Goal: Find specific page/section: Find specific page/section

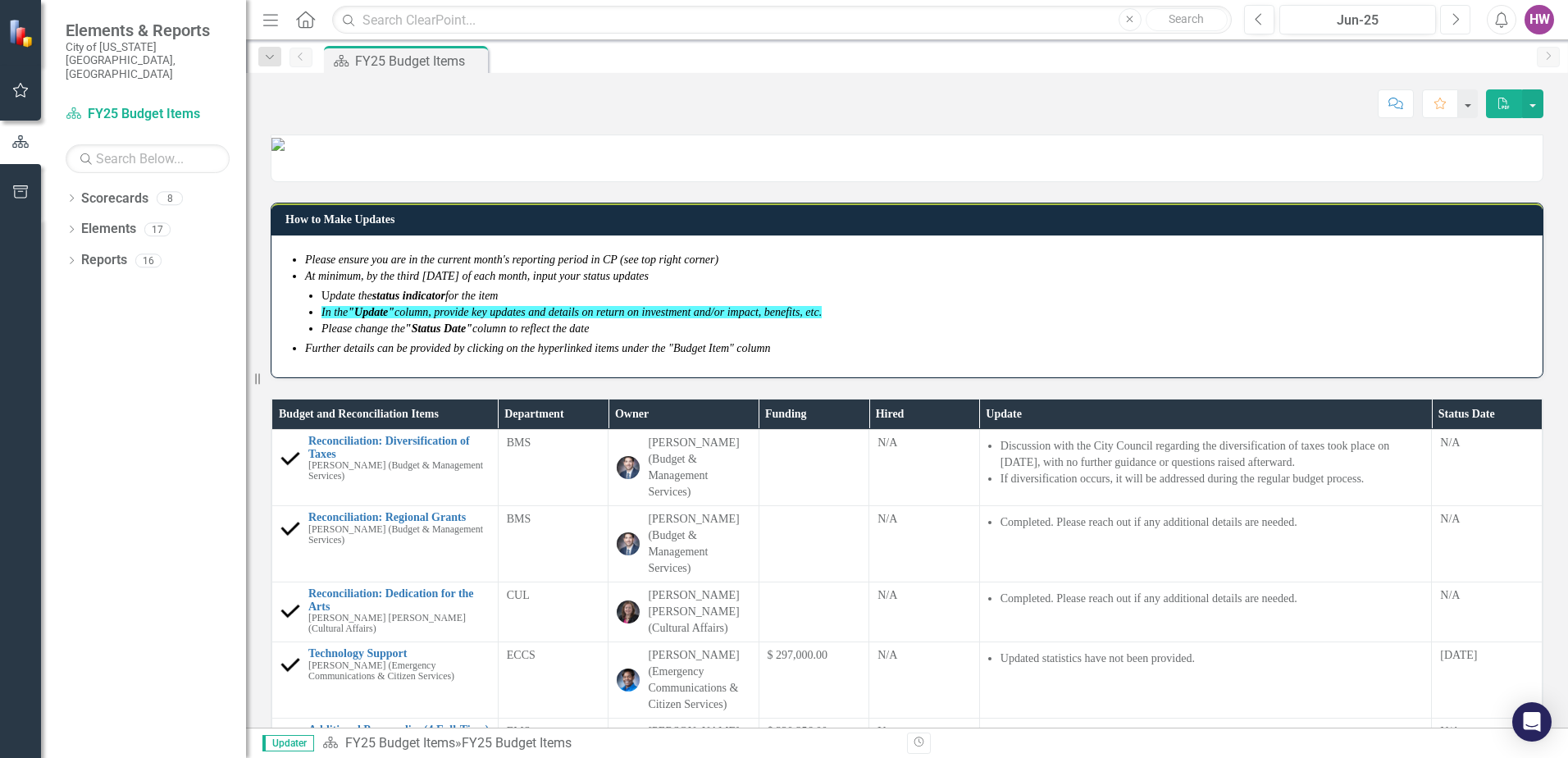
click at [1461, 18] on button "Next" at bounding box center [1455, 20] width 31 height 30
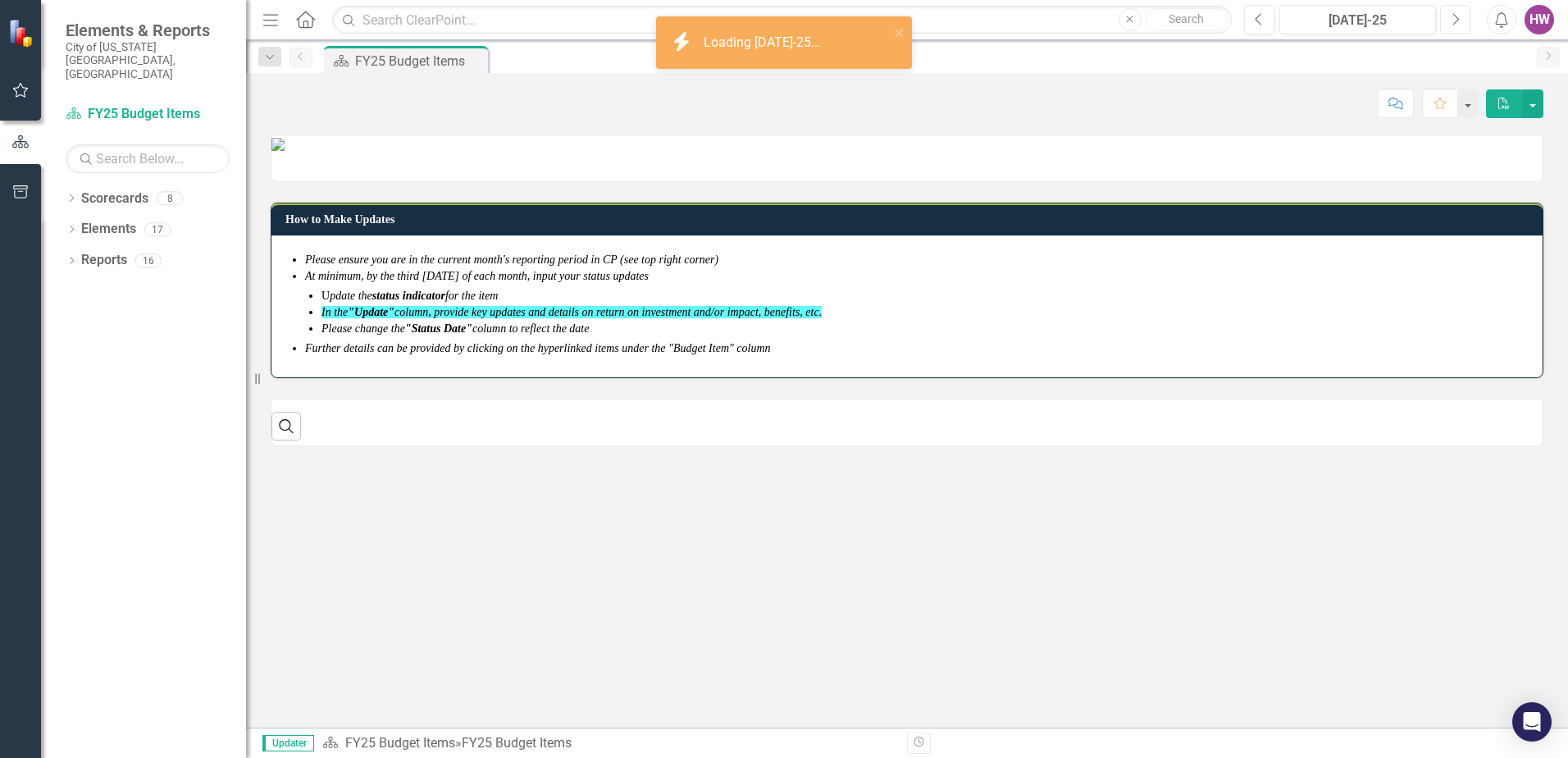
click at [1461, 18] on button "Next" at bounding box center [1455, 20] width 31 height 30
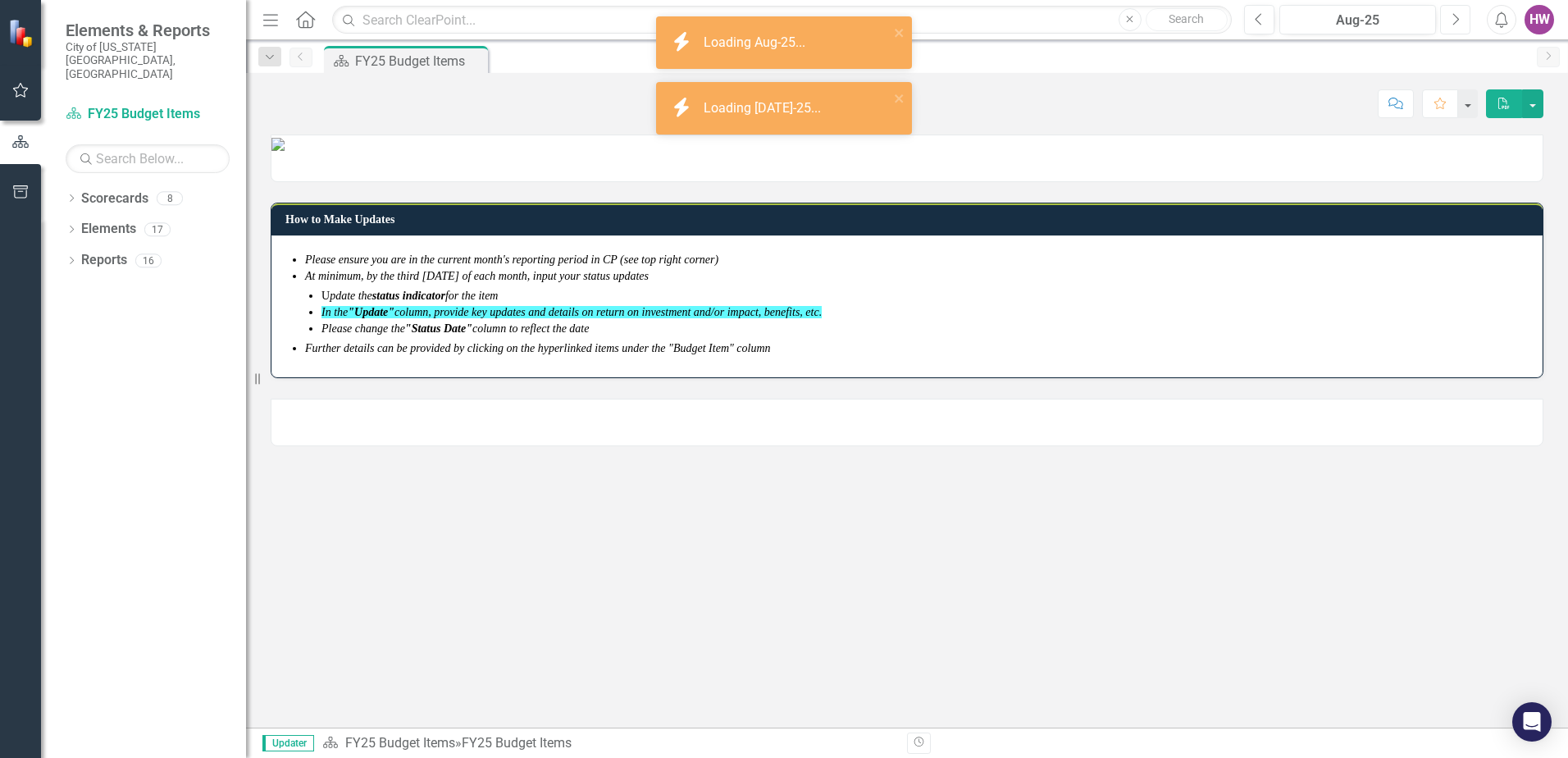
click at [1461, 18] on button "Next" at bounding box center [1455, 20] width 31 height 30
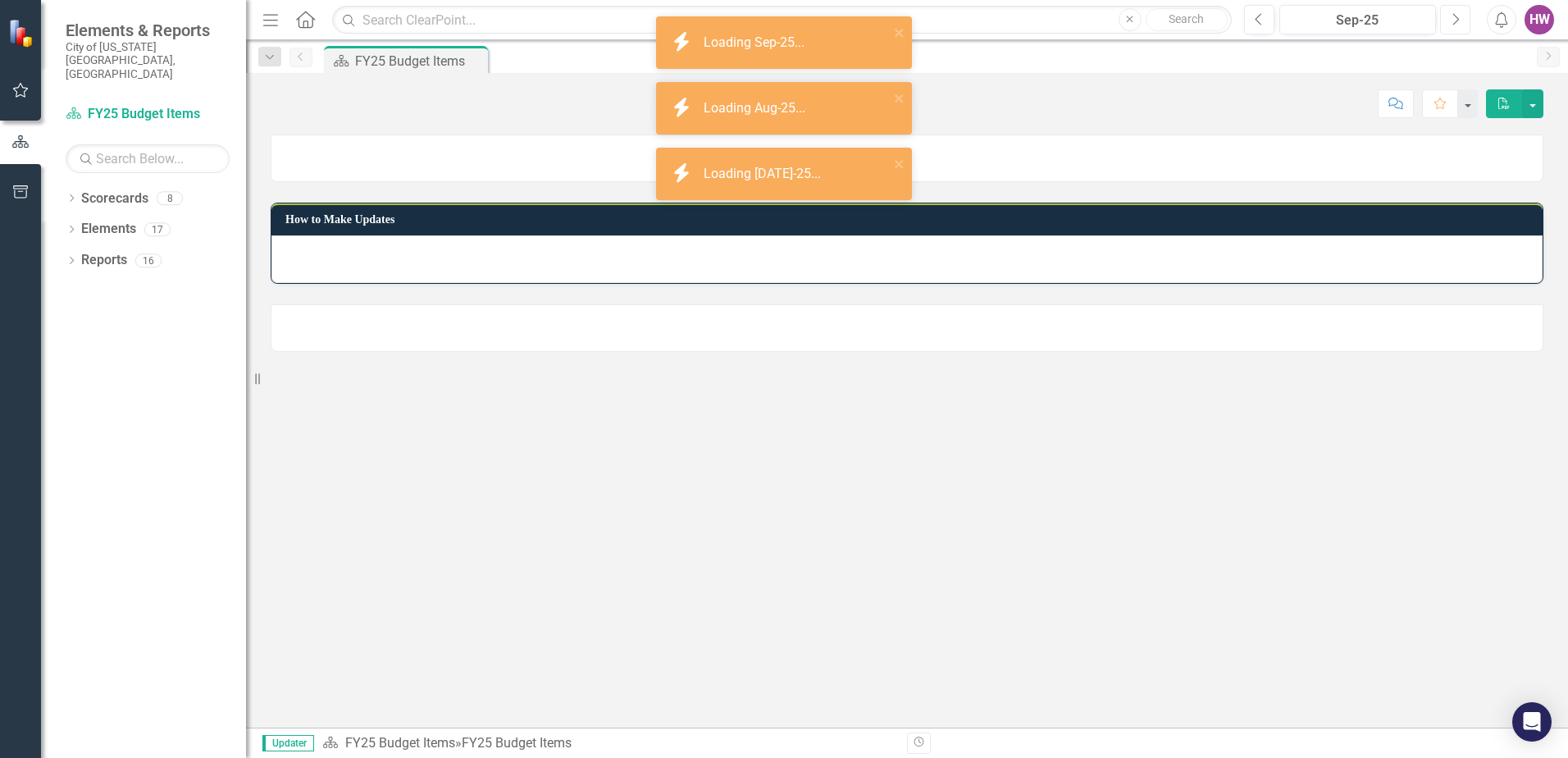
click at [1461, 18] on button "Next" at bounding box center [1455, 20] width 31 height 30
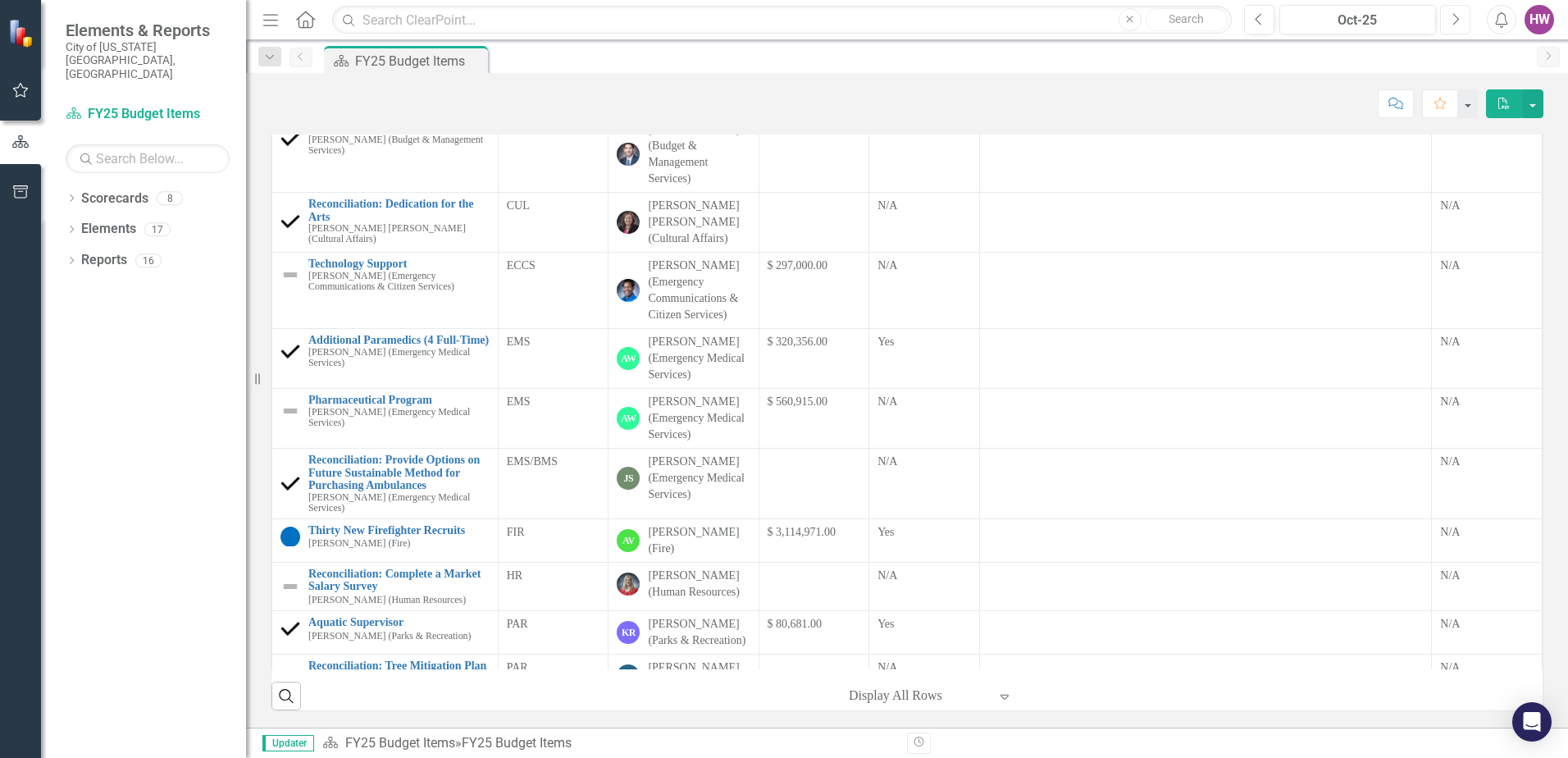
scroll to position [90, 0]
click at [70, 195] on icon "Dropdown" at bounding box center [71, 200] width 11 height 9
click at [80, 224] on icon "Dropdown" at bounding box center [80, 229] width 12 height 10
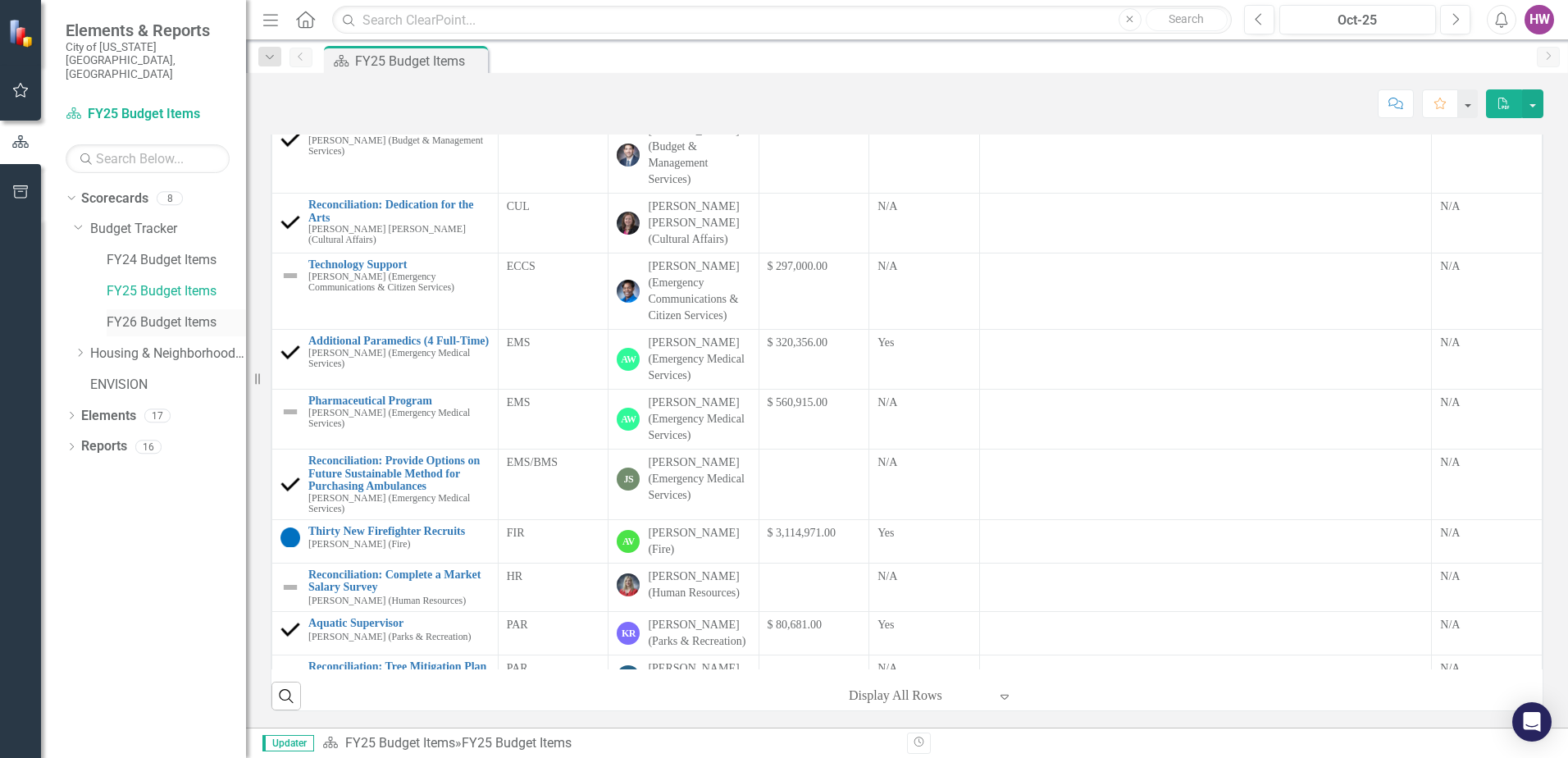
click at [175, 313] on link "FY26 Budget Items" at bounding box center [176, 322] width 139 height 19
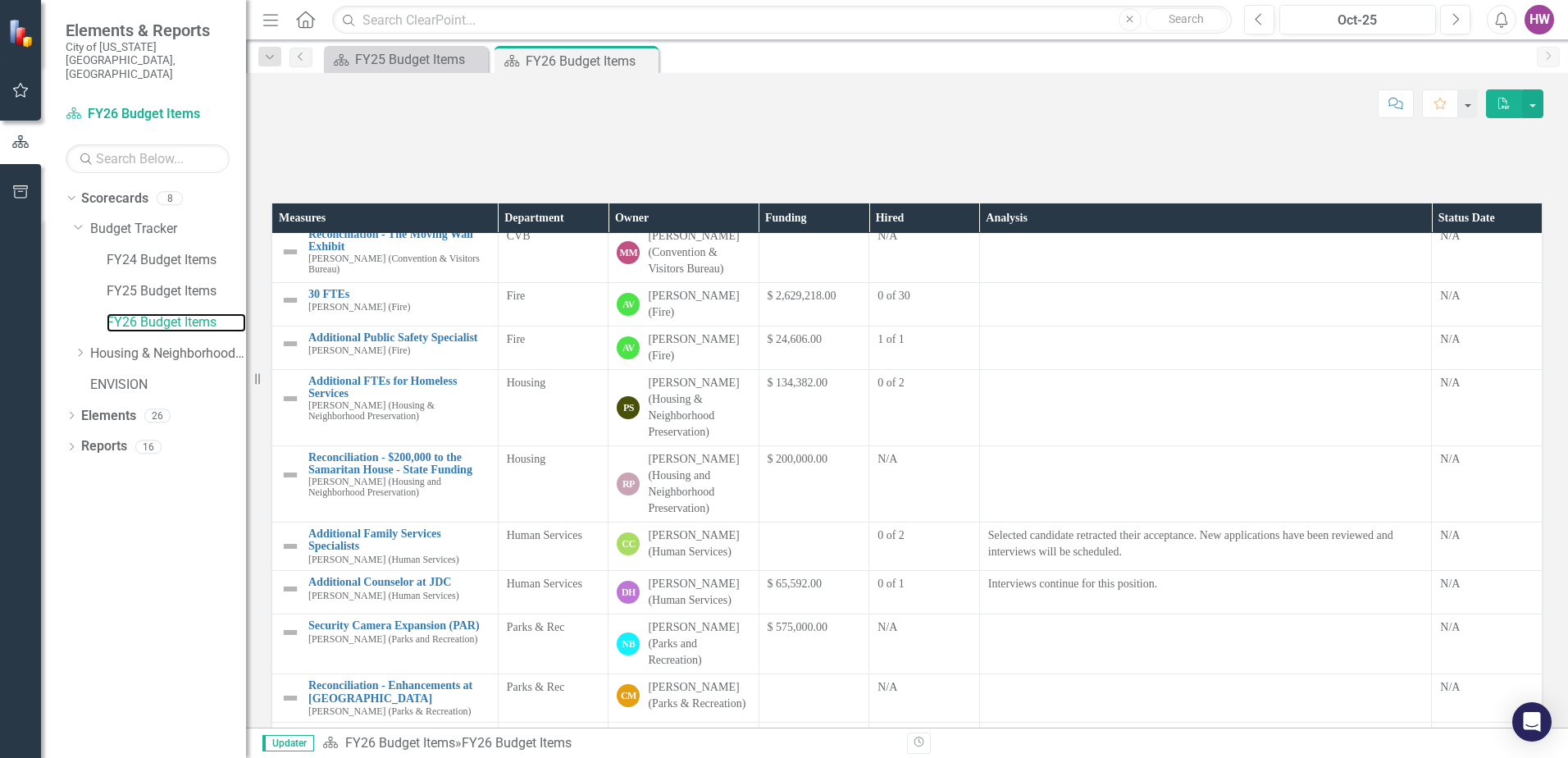
scroll to position [328, 0]
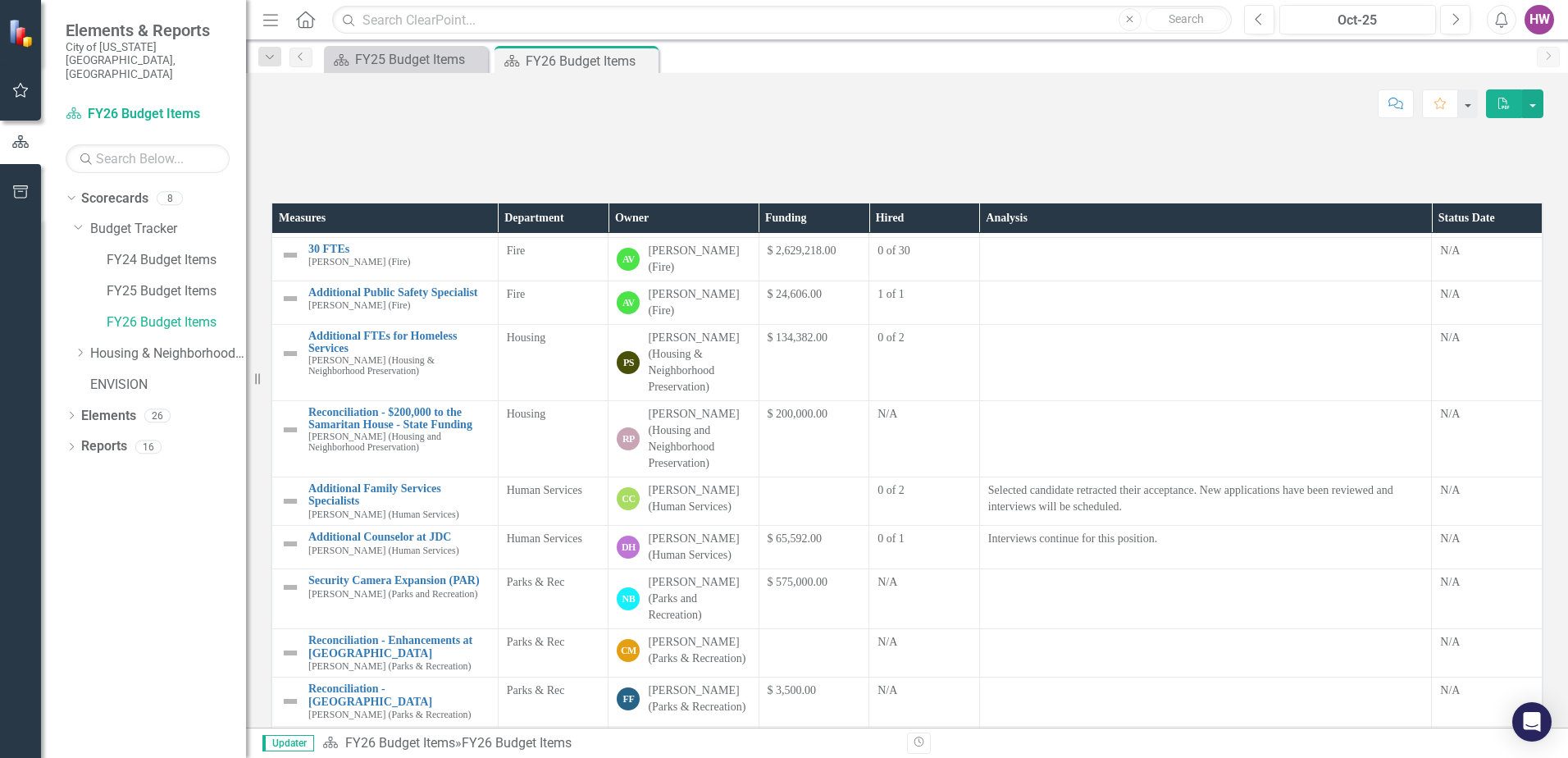
drag, startPoint x: 165, startPoint y: 529, endPoint x: 178, endPoint y: 529, distance: 13.0
click at [166, 529] on div "Dropdown Scorecards 8 Dropdown Budget Tracker FY24 Budget Items FY25 Budget Ite…" at bounding box center [143, 471] width 205 height 572
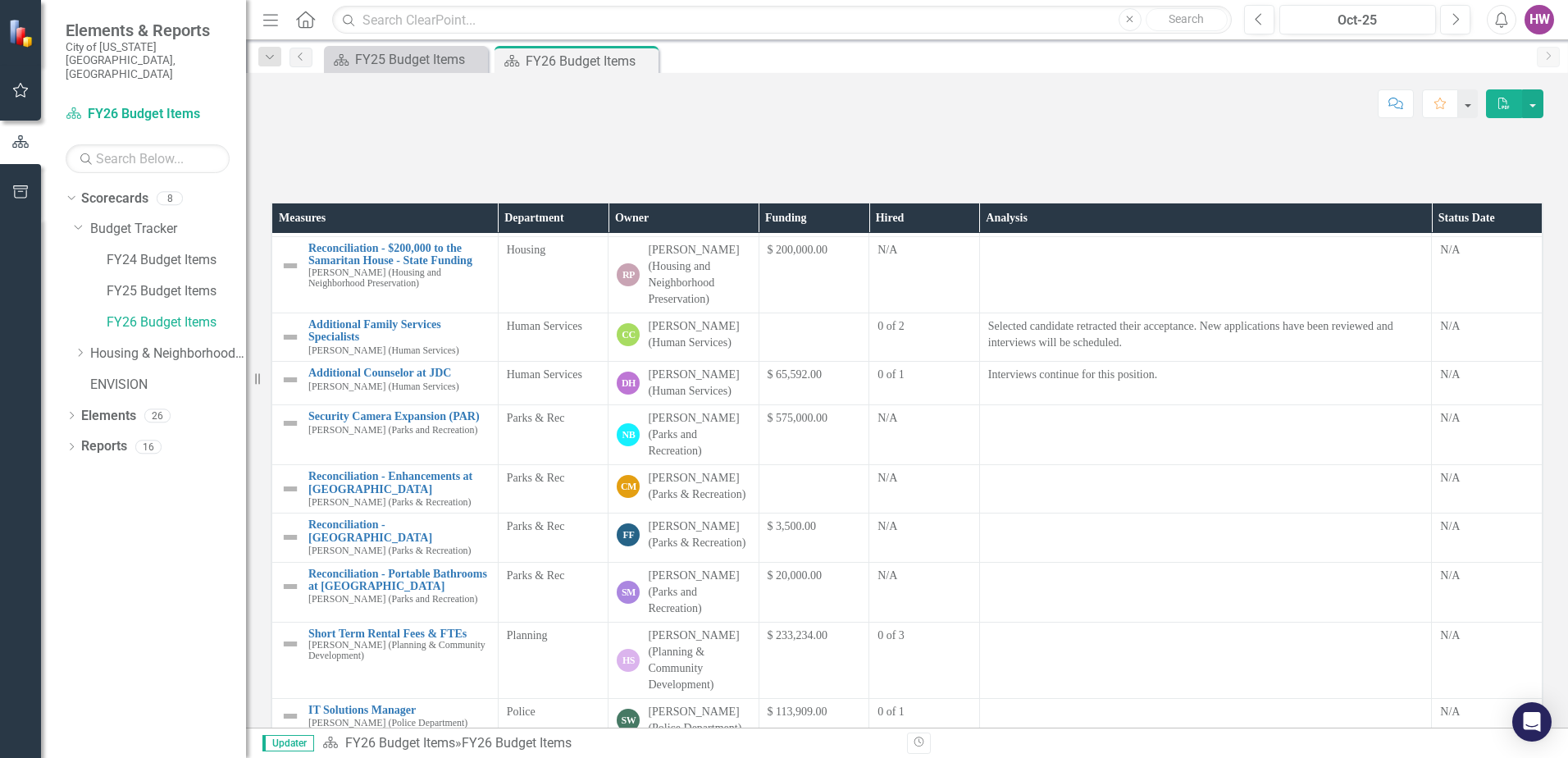
scroll to position [410, 0]
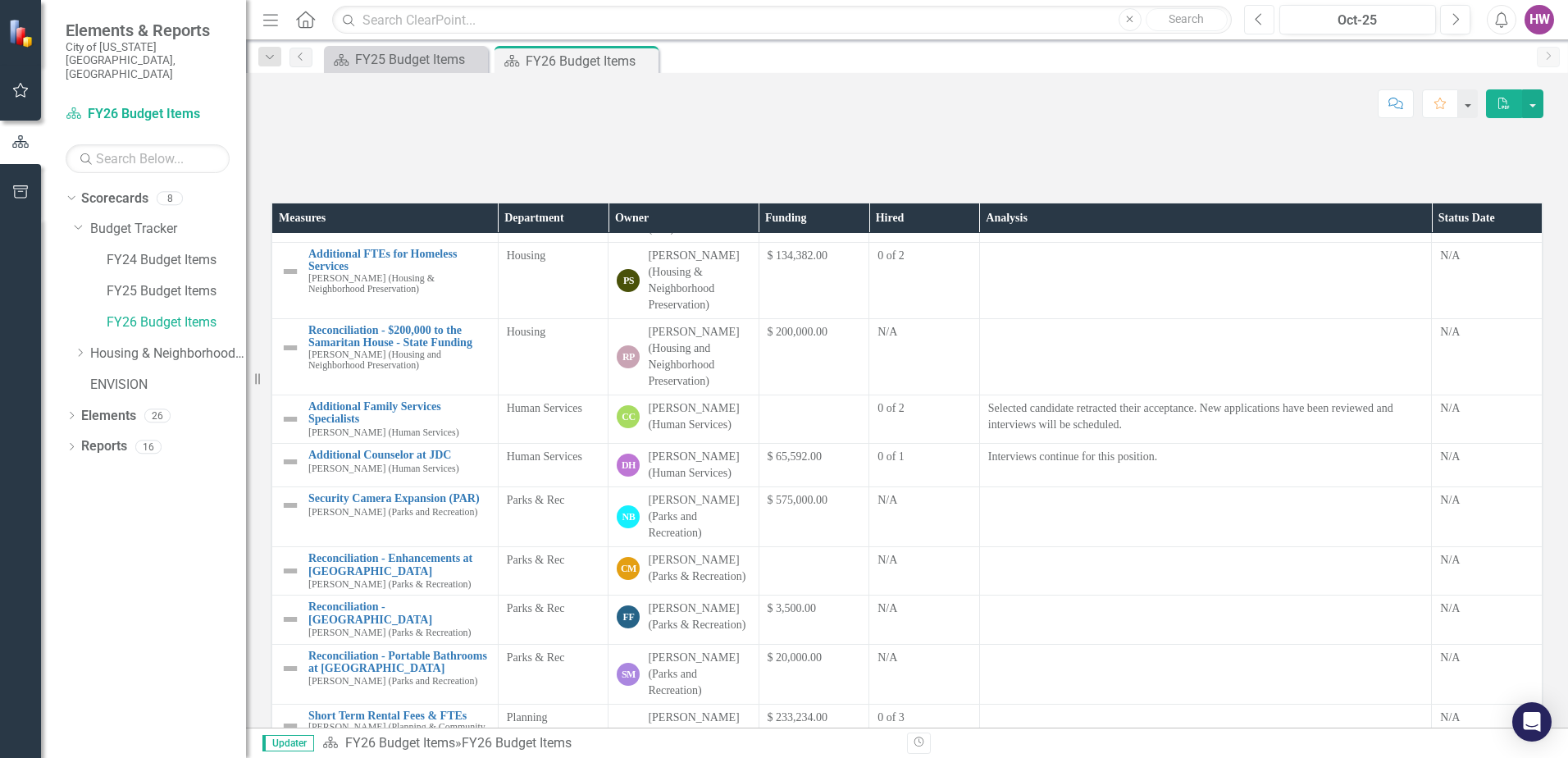
click at [1263, 18] on icon "Previous" at bounding box center [1258, 19] width 9 height 14
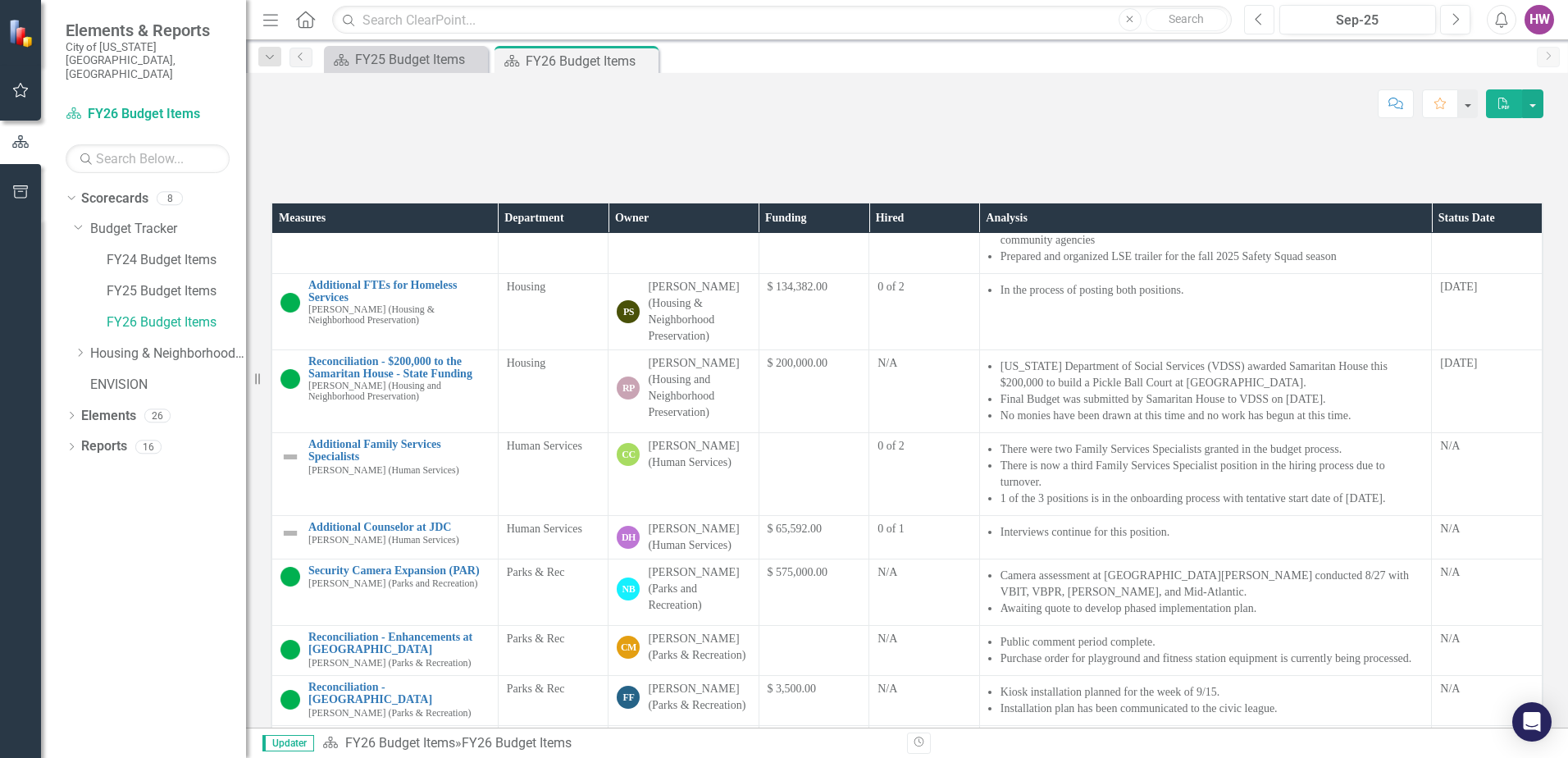
scroll to position [656, 0]
